Goal: Check status: Check status

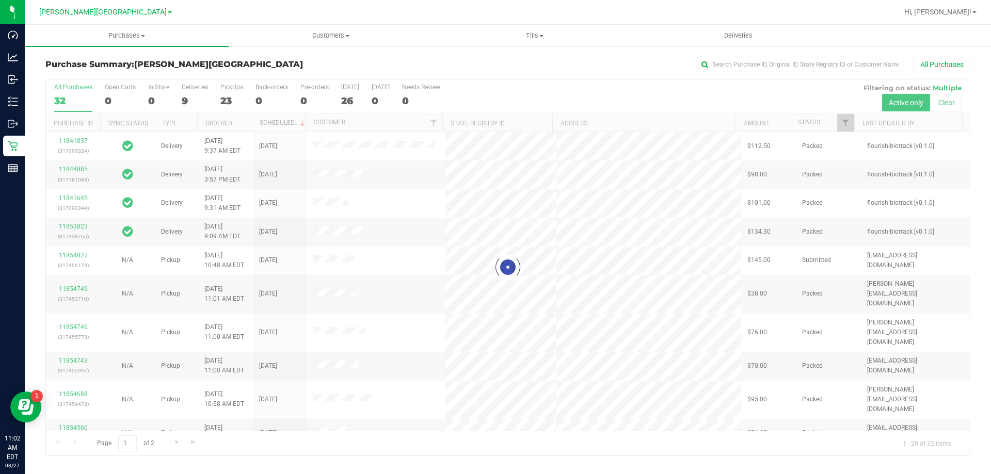
click at [843, 127] on div at bounding box center [508, 267] width 924 height 376
click at [851, 121] on div at bounding box center [508, 267] width 924 height 376
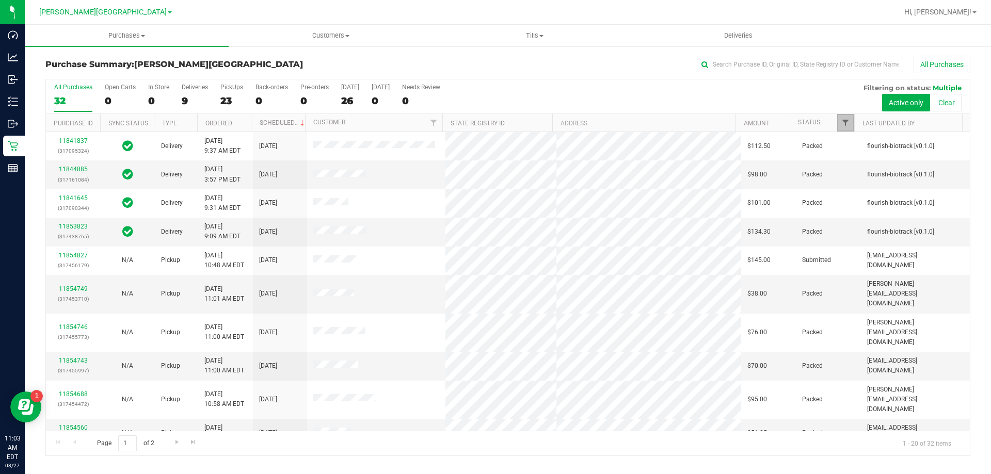
click at [846, 123] on span "Filter" at bounding box center [845, 123] width 8 height 8
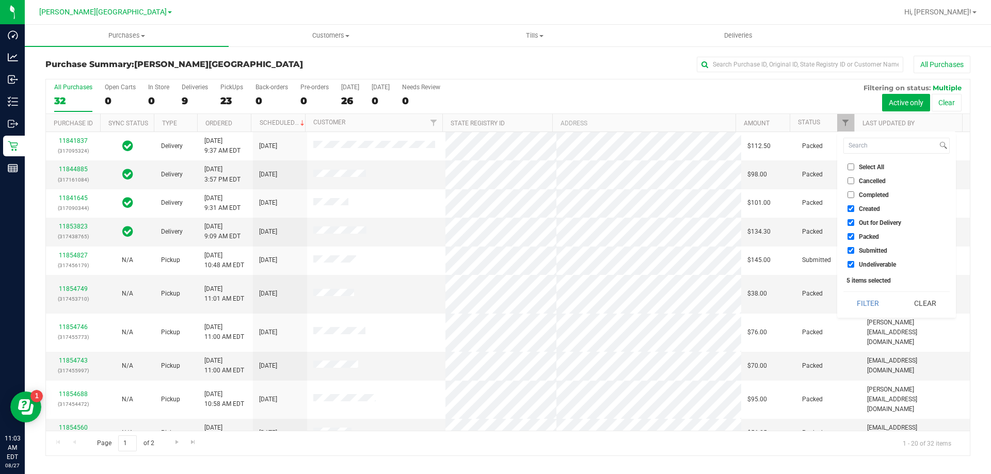
click at [850, 209] on input "Created" at bounding box center [850, 208] width 7 height 7
click at [850, 210] on input "Created" at bounding box center [850, 208] width 7 height 7
checkbox input "true"
click at [850, 223] on input "Out for Delivery" at bounding box center [850, 222] width 7 height 7
checkbox input "false"
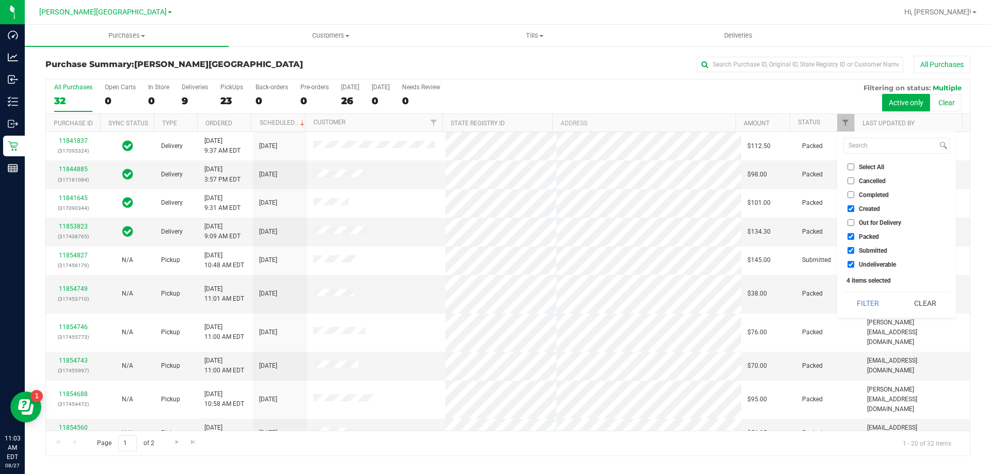
click at [851, 208] on input "Created" at bounding box center [850, 208] width 7 height 7
checkbox input "false"
click at [850, 237] on input "Packed" at bounding box center [850, 236] width 7 height 7
checkbox input "false"
click at [850, 265] on input "Undeliverable" at bounding box center [850, 264] width 7 height 7
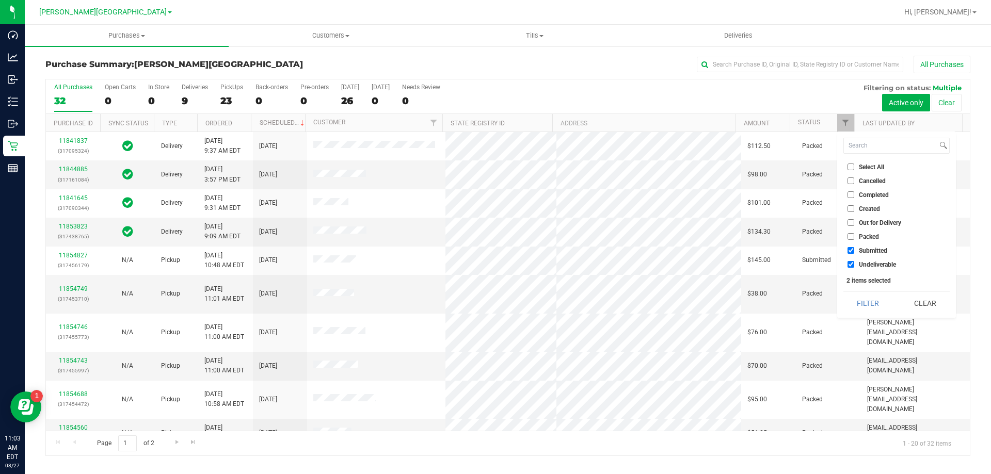
checkbox input "false"
click at [926, 302] on button "Clear" at bounding box center [925, 303] width 50 height 23
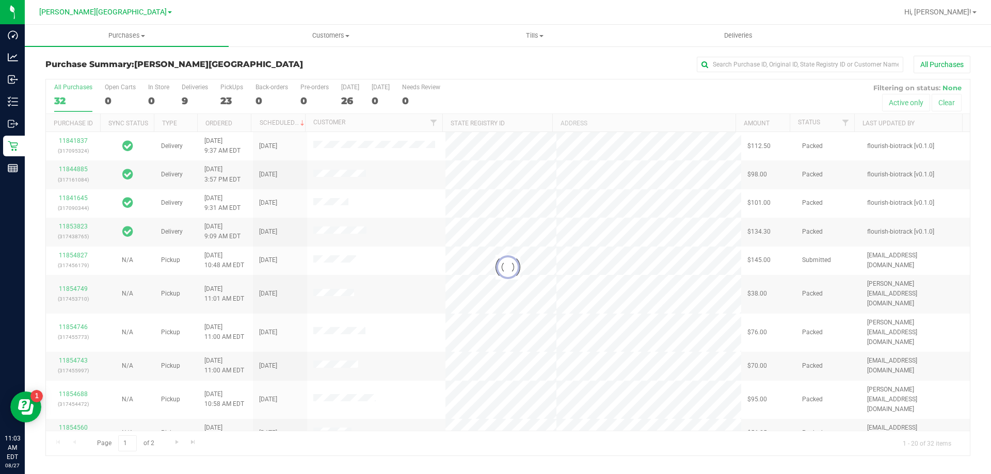
click at [990, 321] on div "Purchase Summary: [PERSON_NAME][GEOGRAPHIC_DATA] All Purchases Loading... All P…" at bounding box center [508, 255] width 966 height 421
click at [990, 324] on div "Purchase Summary: [PERSON_NAME][GEOGRAPHIC_DATA] All Purchases Loading... All P…" at bounding box center [508, 255] width 966 height 421
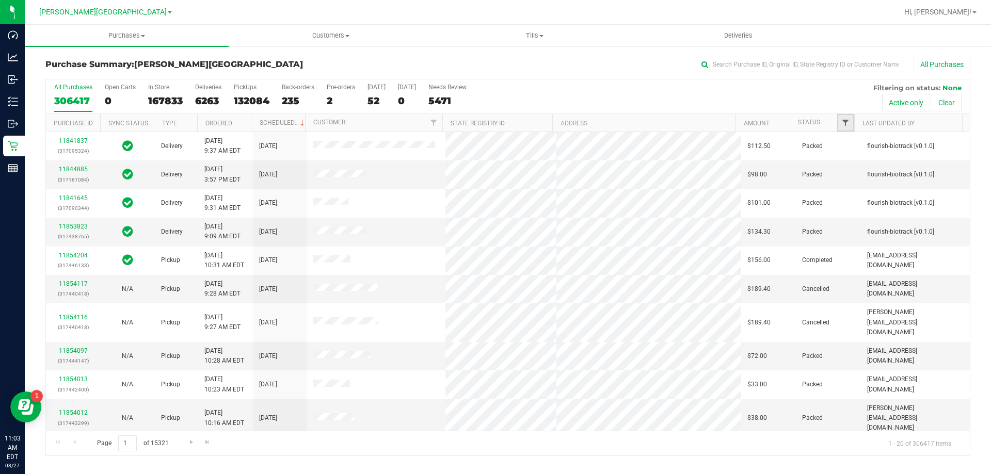
click at [845, 122] on span "Filter" at bounding box center [845, 123] width 8 height 8
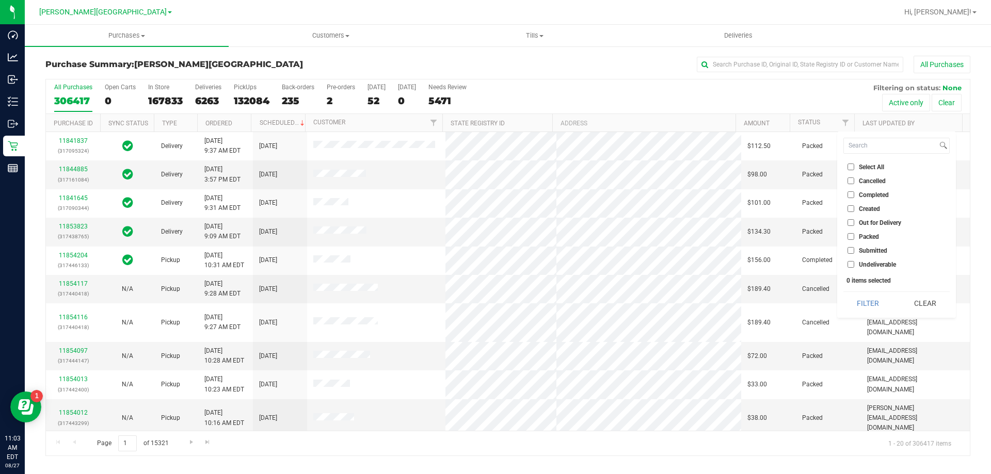
click at [850, 251] on input "Submitted" at bounding box center [850, 250] width 7 height 7
checkbox input "true"
click at [872, 302] on button "Filter" at bounding box center [868, 303] width 50 height 23
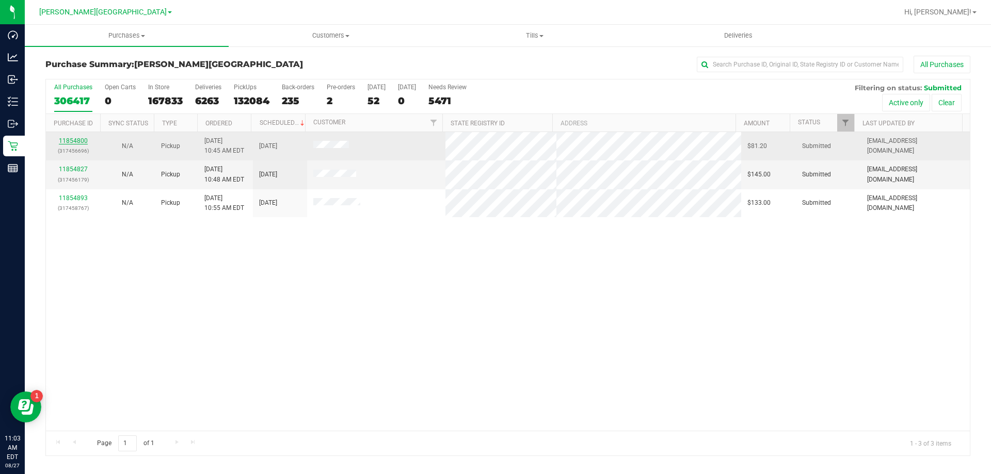
click at [77, 140] on link "11854800" at bounding box center [73, 140] width 29 height 7
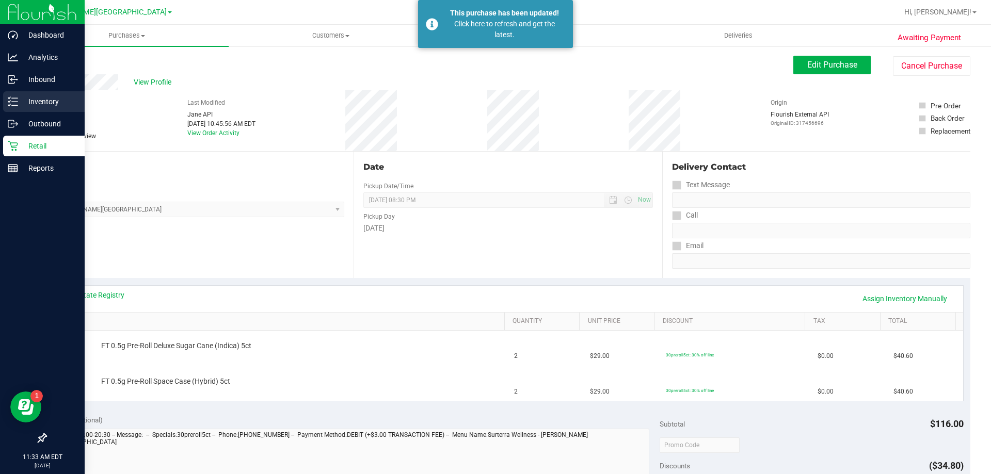
click at [9, 98] on icon at bounding box center [13, 101] width 10 height 10
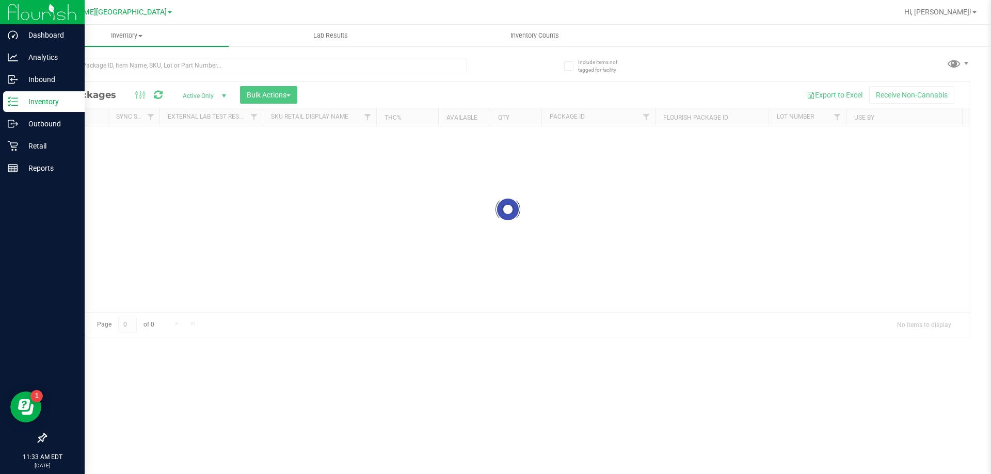
click at [213, 46] on link "Inventory All packages All inventory Waste log Create inventory" at bounding box center [127, 36] width 204 height 22
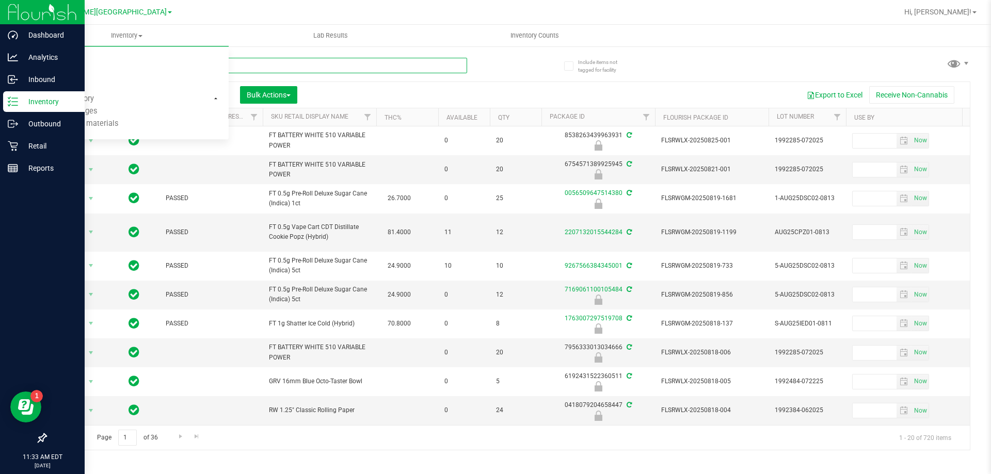
click at [310, 65] on input "text" at bounding box center [256, 65] width 422 height 15
click at [313, 65] on input "text" at bounding box center [256, 65] width 422 height 15
